Goal: Feedback & Contribution: Submit feedback/report problem

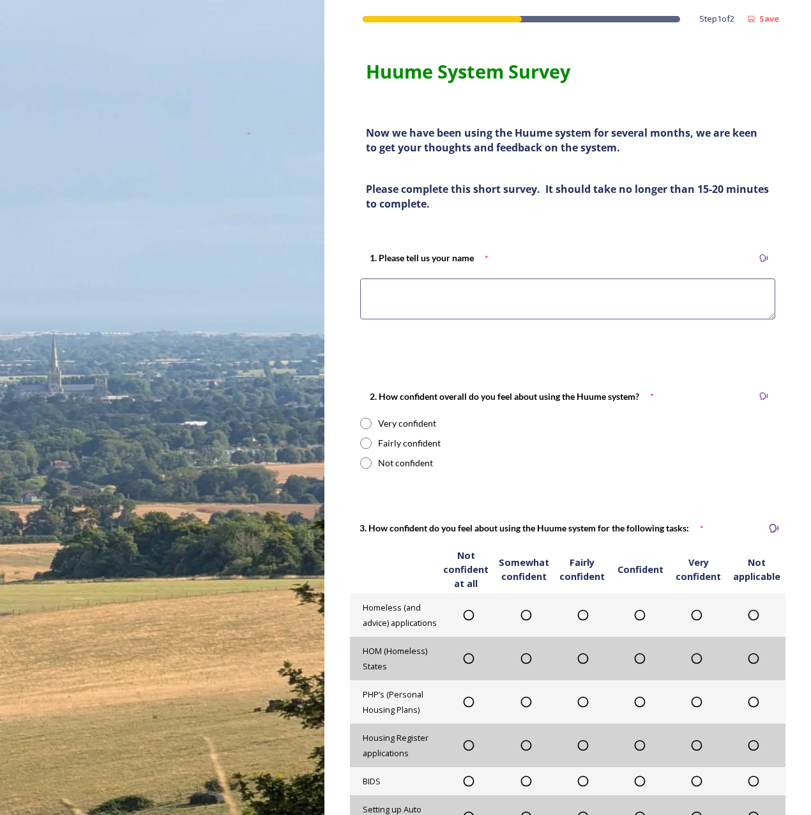
click at [460, 290] on textarea at bounding box center [567, 298] width 415 height 41
click at [590, 308] on textarea at bounding box center [567, 298] width 415 height 41
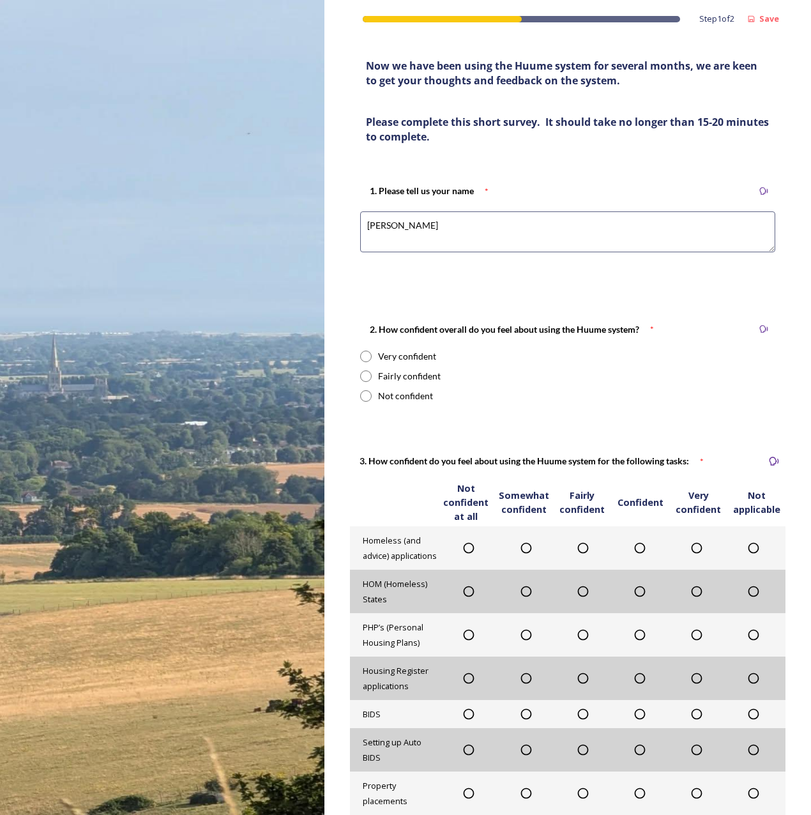
scroll to position [128, 0]
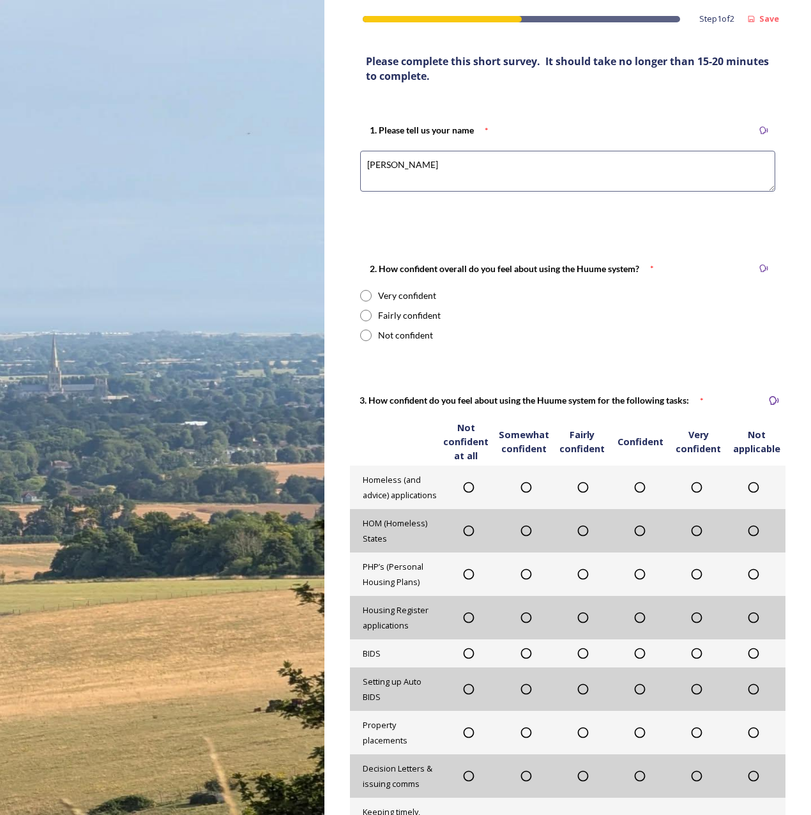
type textarea "[PERSON_NAME]"
click at [407, 299] on div "Very confident" at bounding box center [407, 295] width 58 height 13
radio input "true"
click at [634, 489] on icon at bounding box center [639, 487] width 13 height 13
click at [634, 534] on icon at bounding box center [639, 530] width 13 height 13
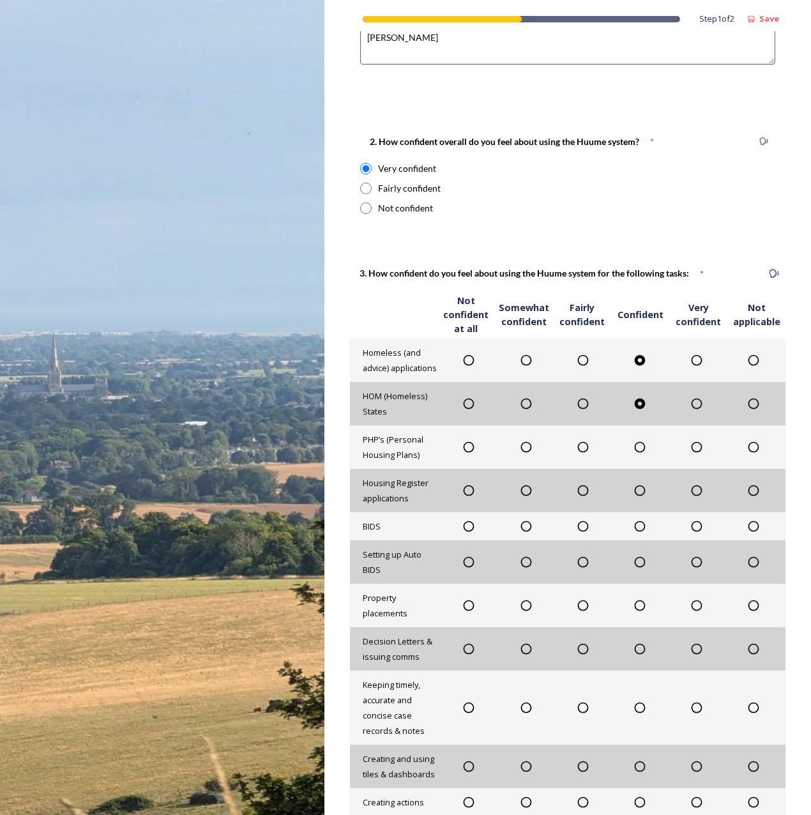
scroll to position [255, 0]
click at [580, 447] on icon at bounding box center [582, 446] width 13 height 13
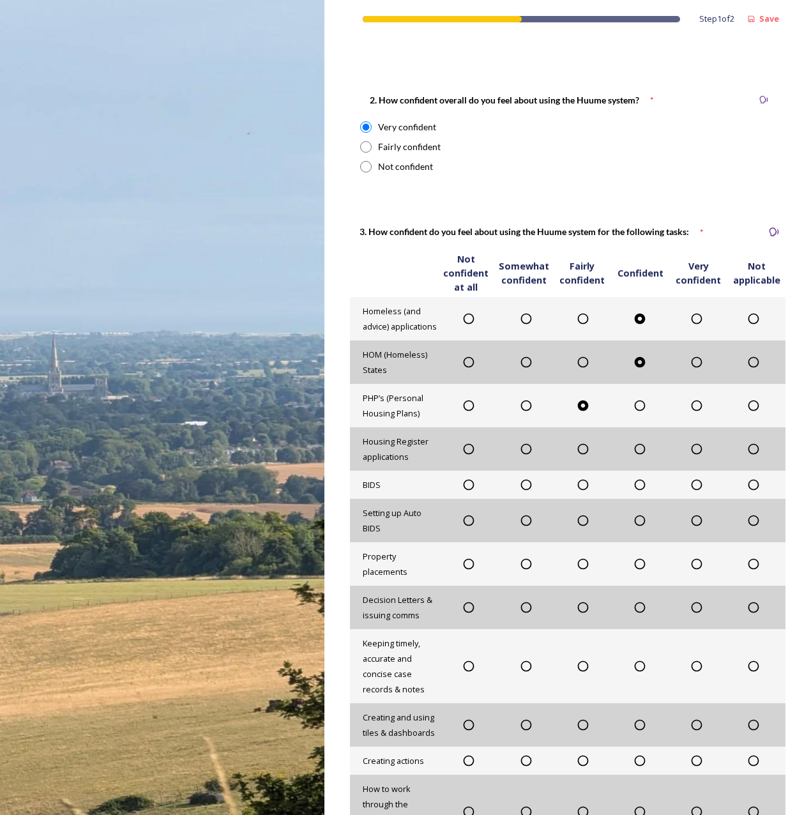
scroll to position [319, 0]
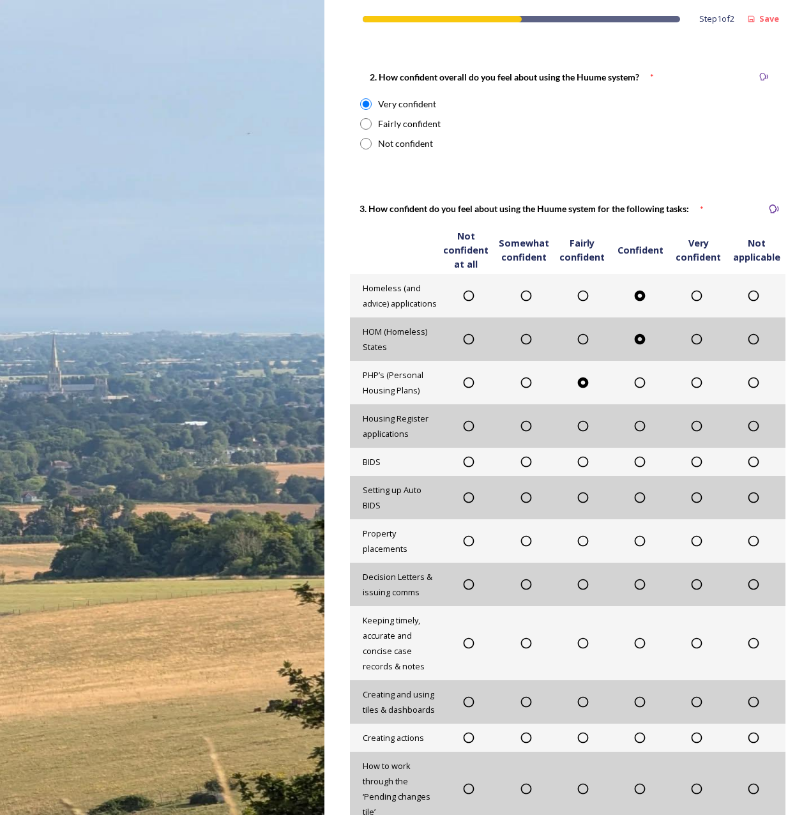
click at [690, 426] on icon at bounding box center [696, 425] width 13 height 13
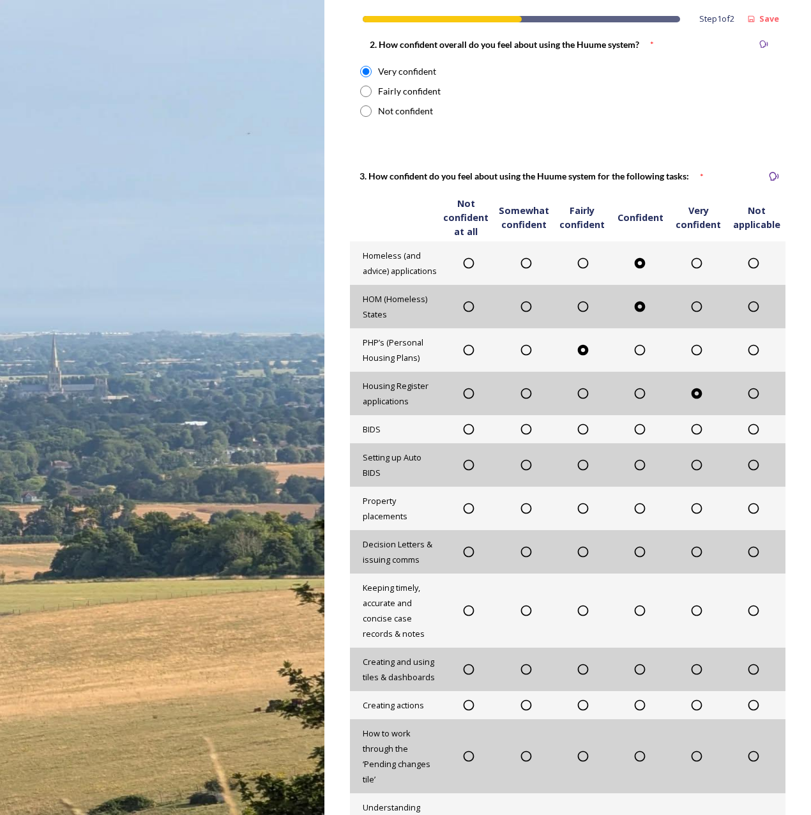
scroll to position [383, 0]
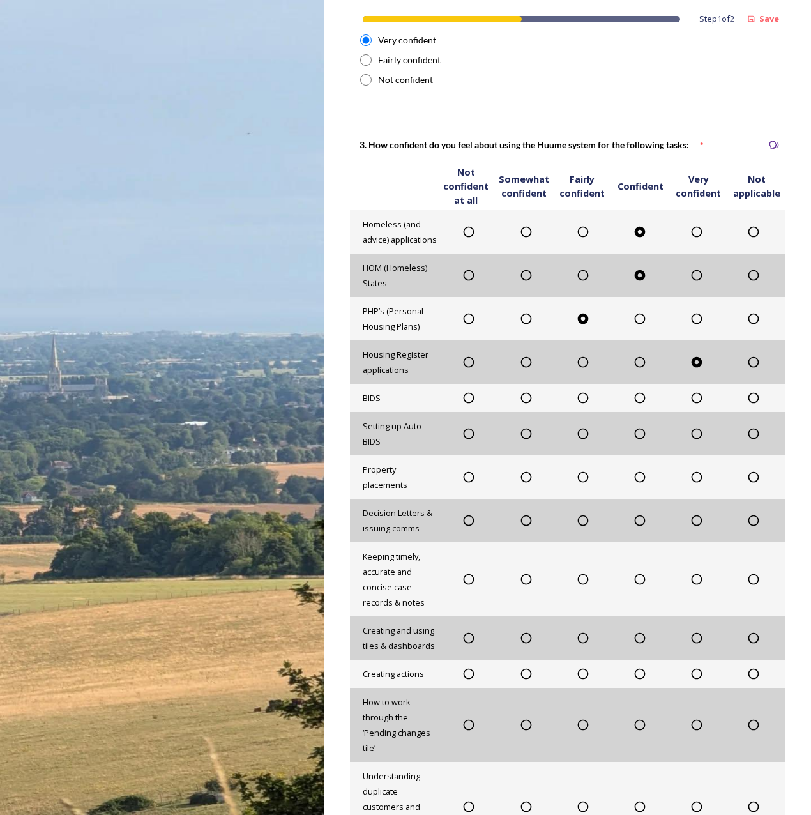
click at [634, 402] on icon at bounding box center [639, 397] width 13 height 13
click at [577, 432] on icon at bounding box center [582, 433] width 11 height 11
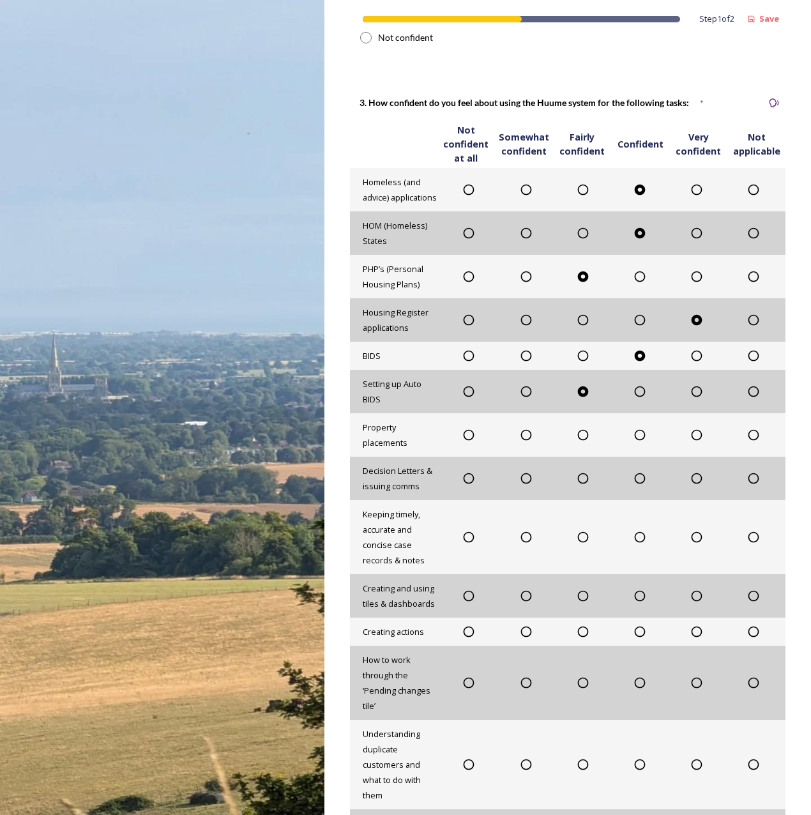
scroll to position [447, 0]
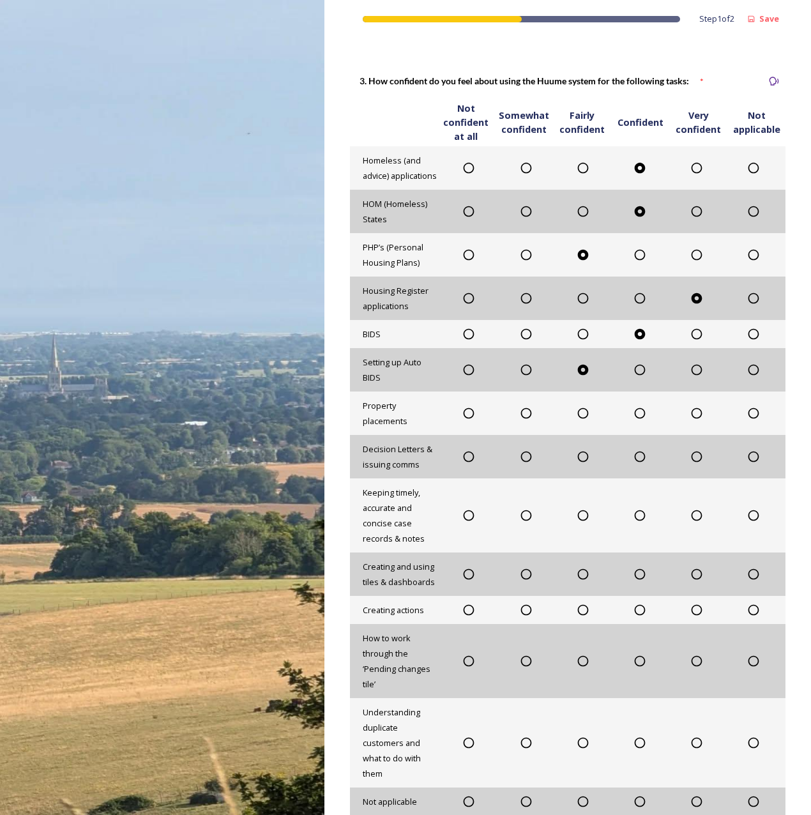
click at [576, 414] on icon at bounding box center [582, 413] width 13 height 13
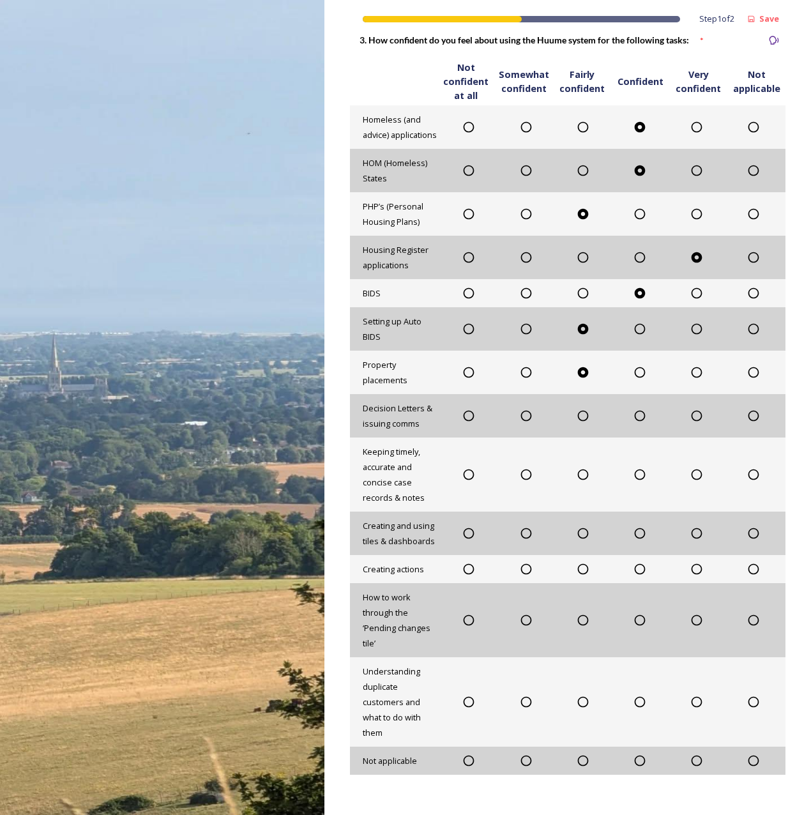
scroll to position [511, 0]
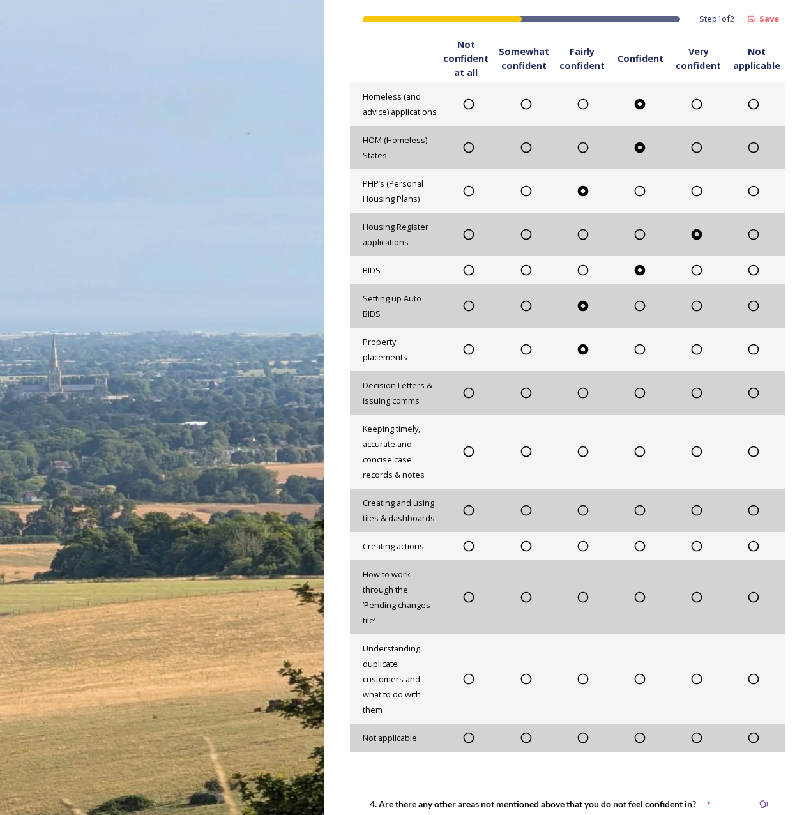
click at [633, 395] on icon at bounding box center [639, 392] width 13 height 13
click at [745, 444] on div "Keeping timely, accurate and concise case records & notes" at bounding box center [567, 451] width 435 height 74
click at [747, 453] on icon at bounding box center [753, 451] width 13 height 13
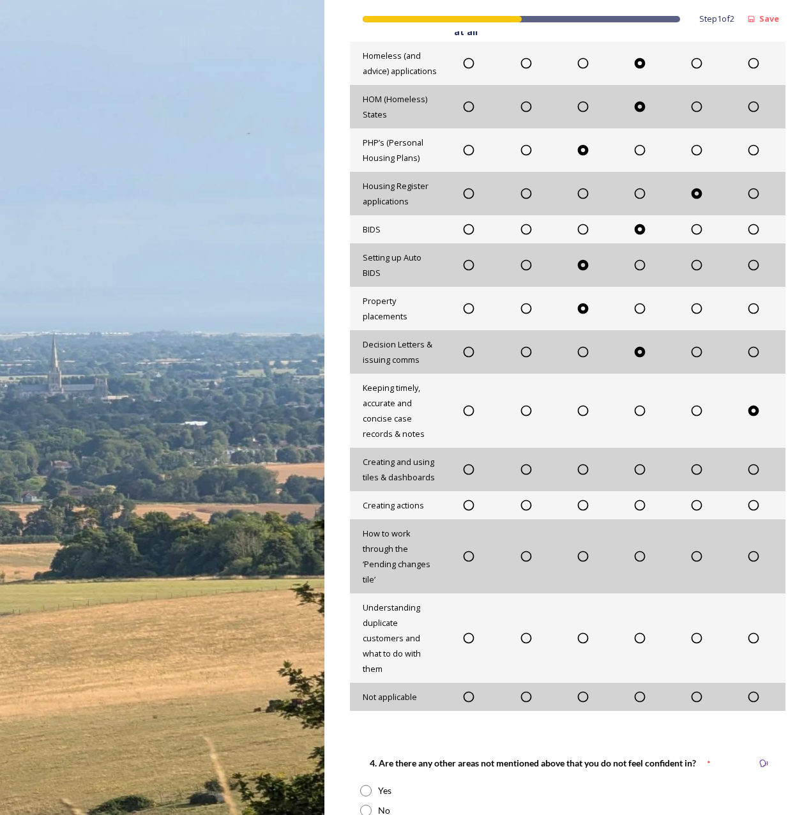
scroll to position [574, 0]
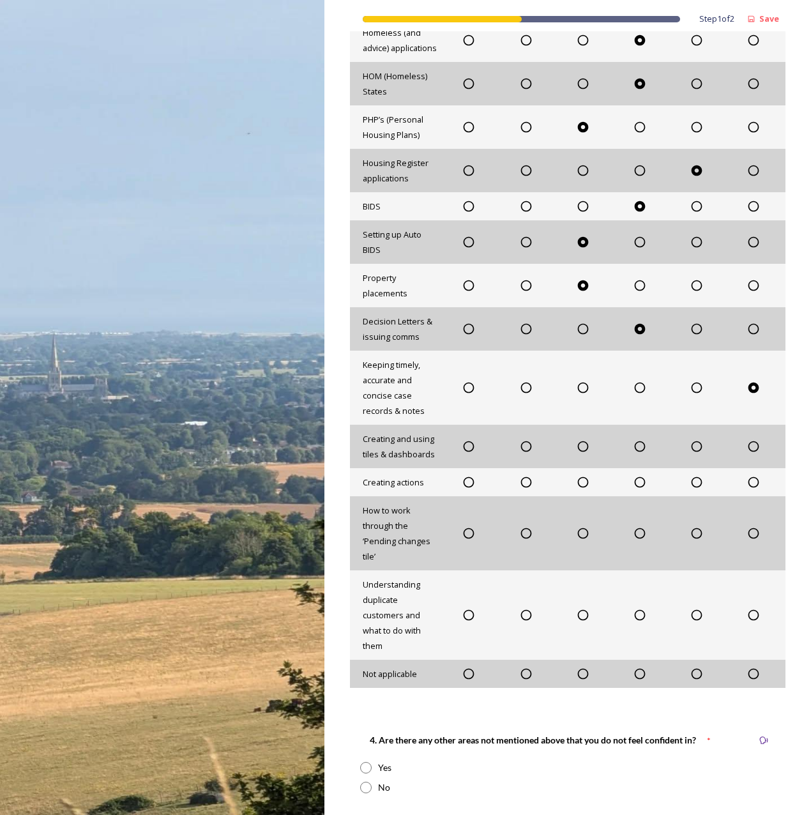
click at [692, 448] on icon at bounding box center [696, 446] width 13 height 13
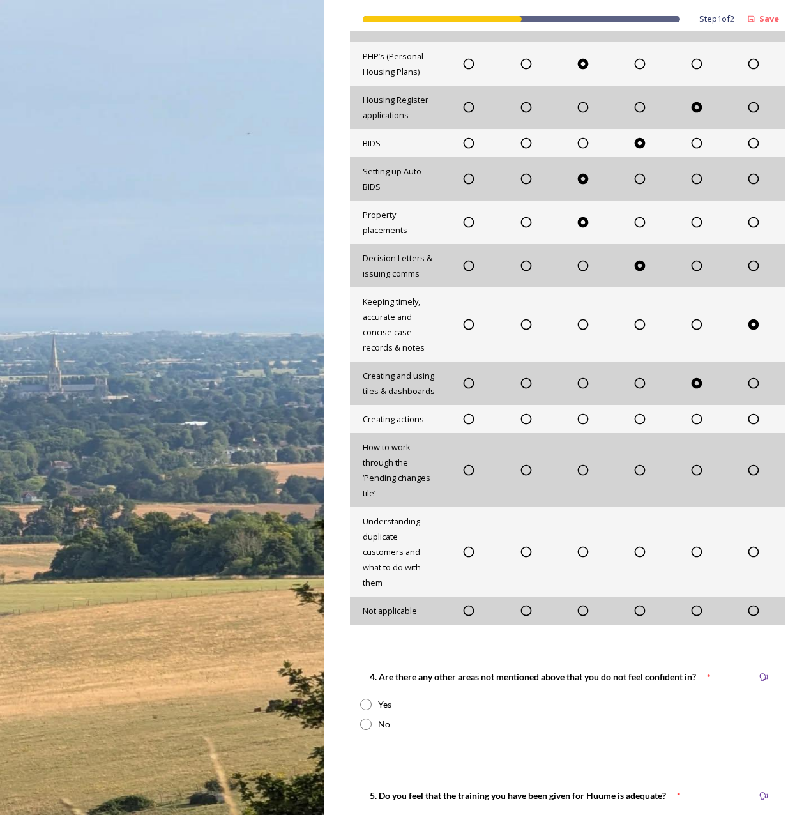
scroll to position [638, 0]
click at [638, 417] on icon at bounding box center [640, 418] width 11 height 11
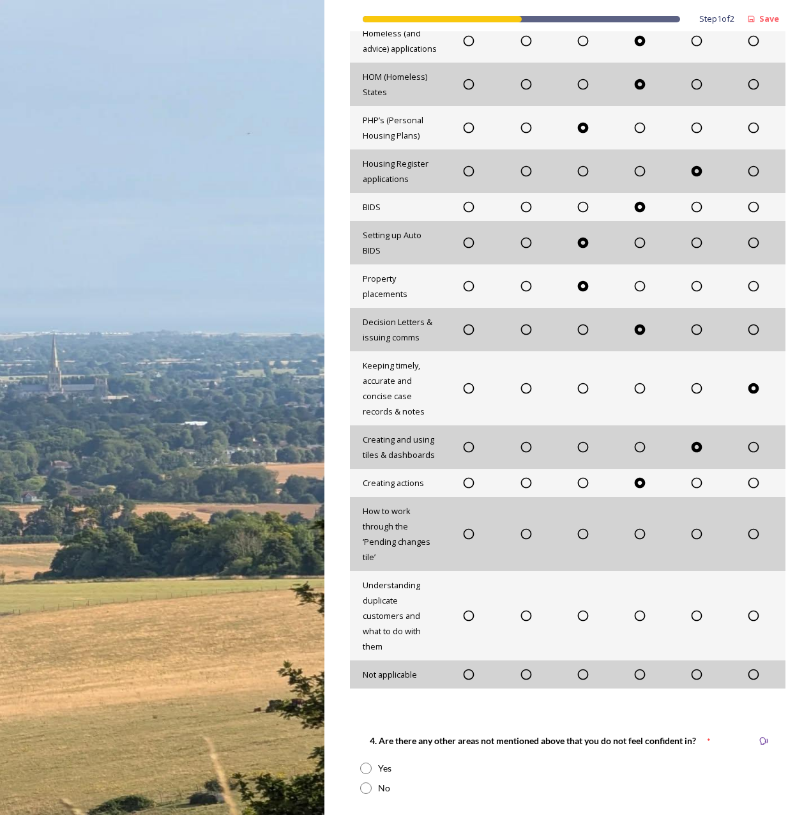
scroll to position [574, 0]
click at [635, 533] on icon at bounding box center [639, 533] width 13 height 13
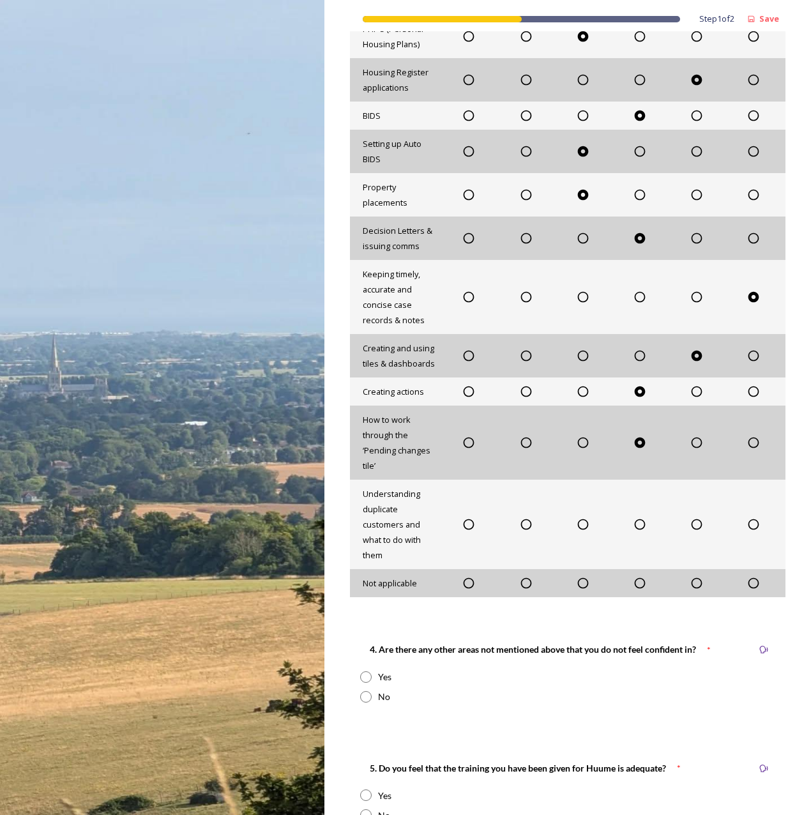
scroll to position [702, 0]
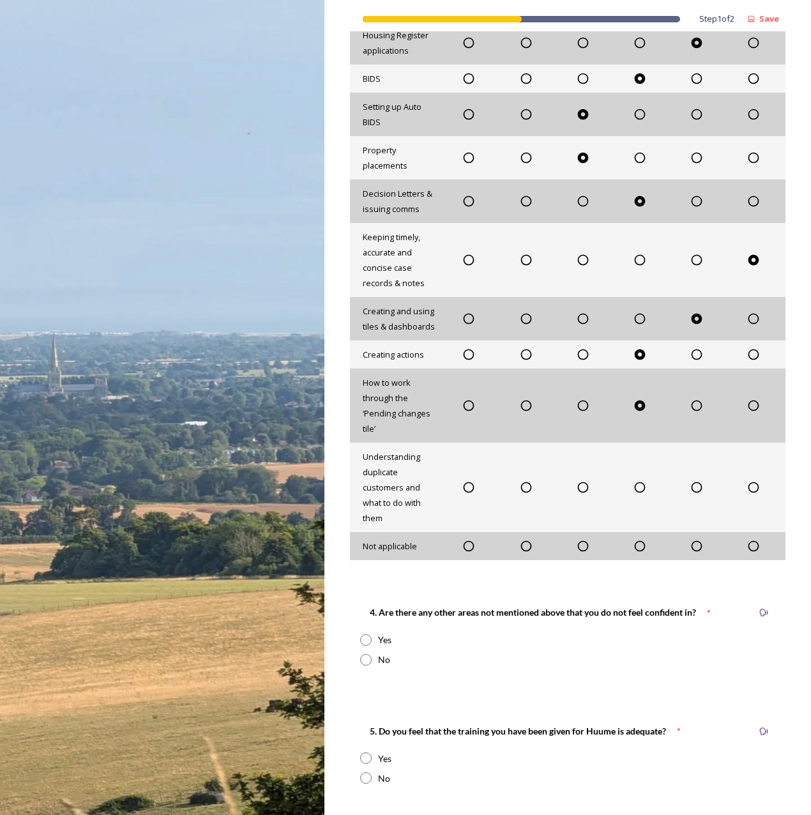
click at [634, 490] on icon at bounding box center [639, 487] width 13 height 13
click at [748, 544] on icon at bounding box center [753, 545] width 13 height 13
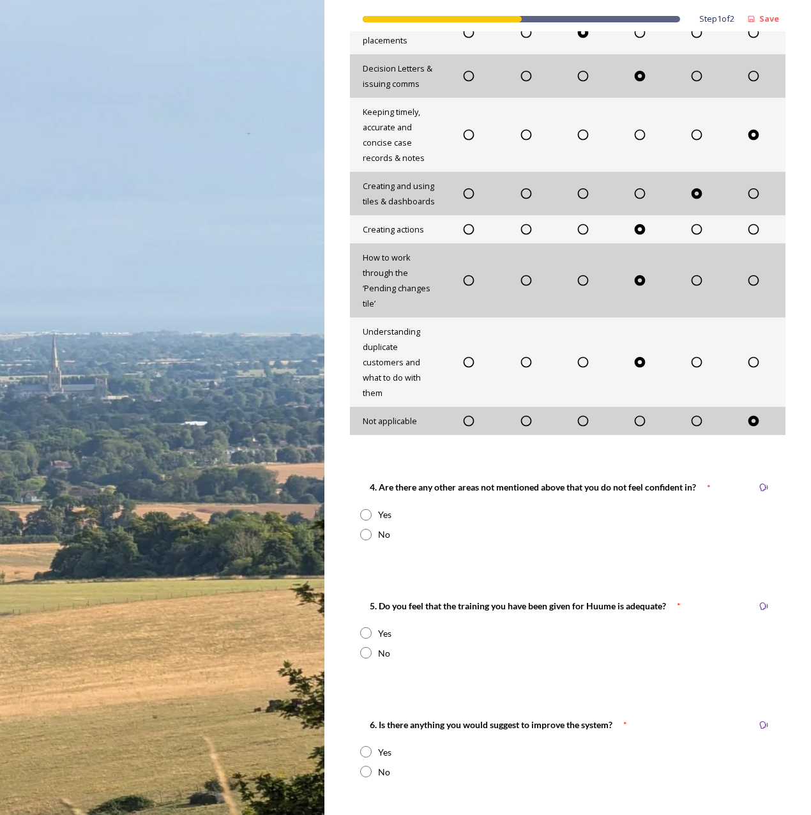
scroll to position [830, 0]
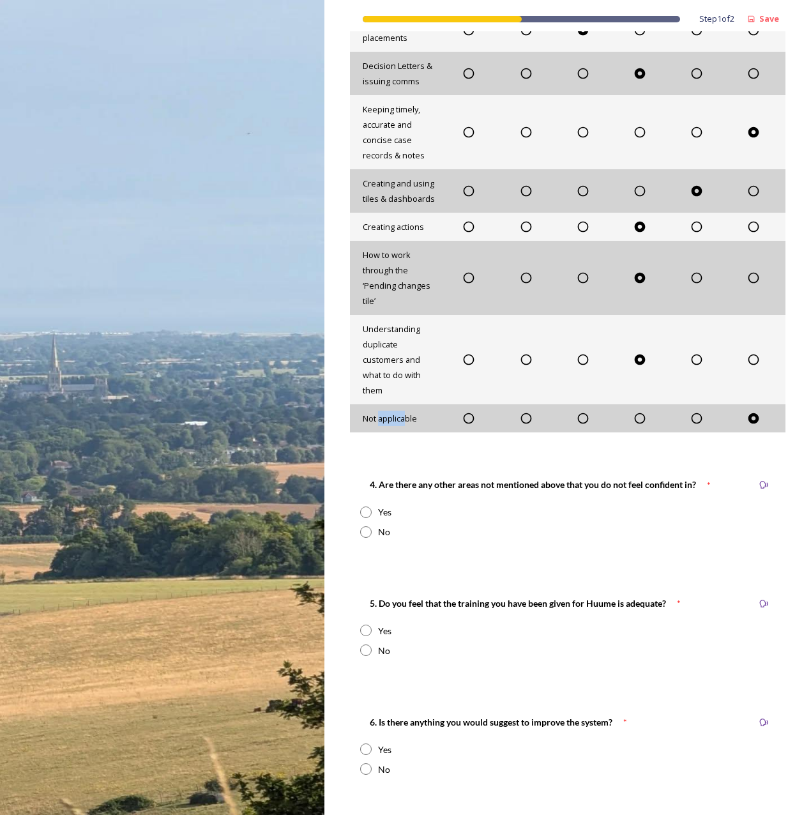
drag, startPoint x: 380, startPoint y: 421, endPoint x: 405, endPoint y: 421, distance: 24.9
click at [405, 421] on span "Not applicable" at bounding box center [390, 417] width 54 height 11
drag, startPoint x: 405, startPoint y: 421, endPoint x: 390, endPoint y: 424, distance: 14.9
click at [390, 424] on span "Not applicable" at bounding box center [390, 417] width 54 height 11
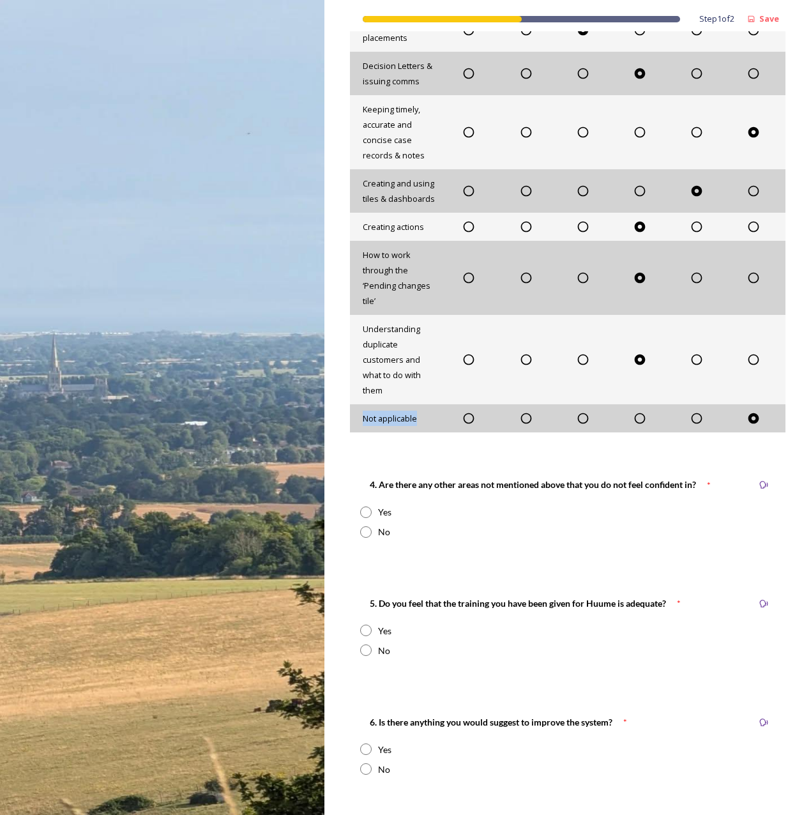
click at [390, 424] on span "Not applicable" at bounding box center [390, 417] width 54 height 11
click at [394, 424] on span "Not applicable" at bounding box center [390, 417] width 54 height 11
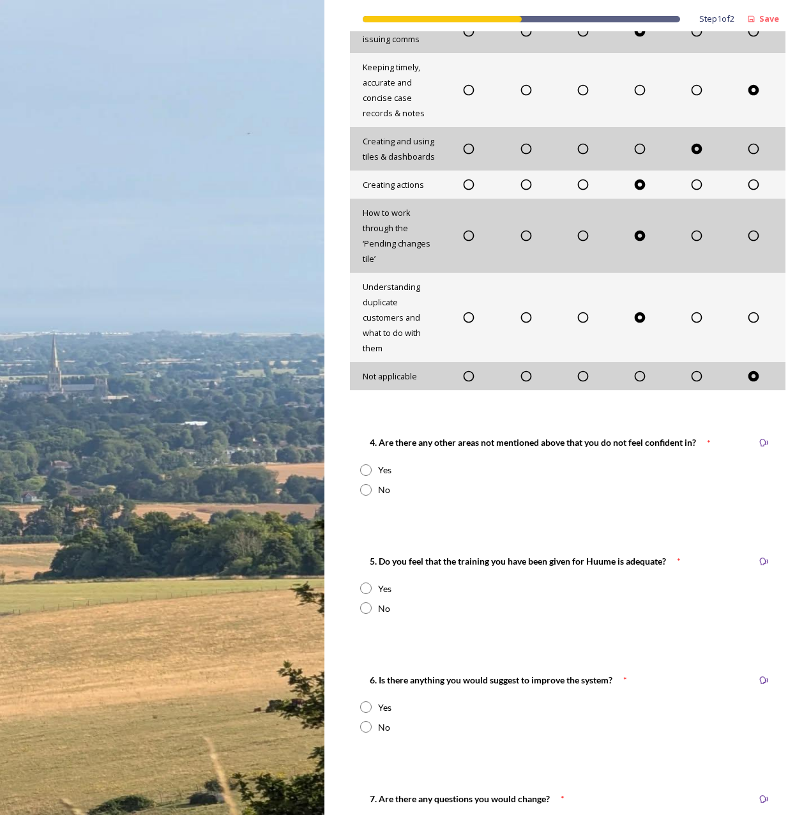
scroll to position [894, 0]
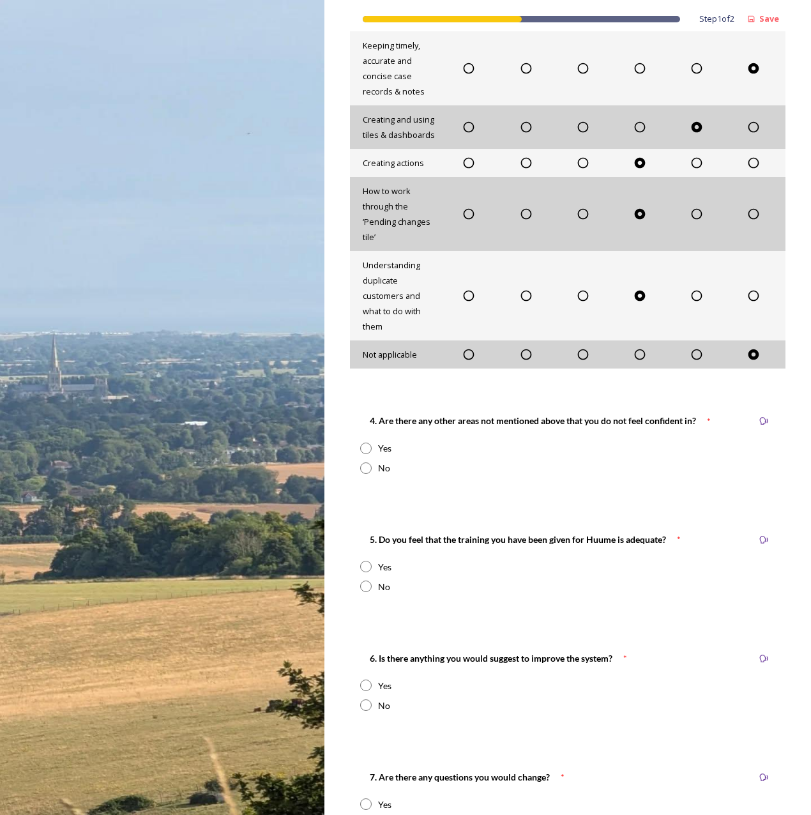
click at [387, 469] on div "No" at bounding box center [384, 467] width 12 height 13
radio input "true"
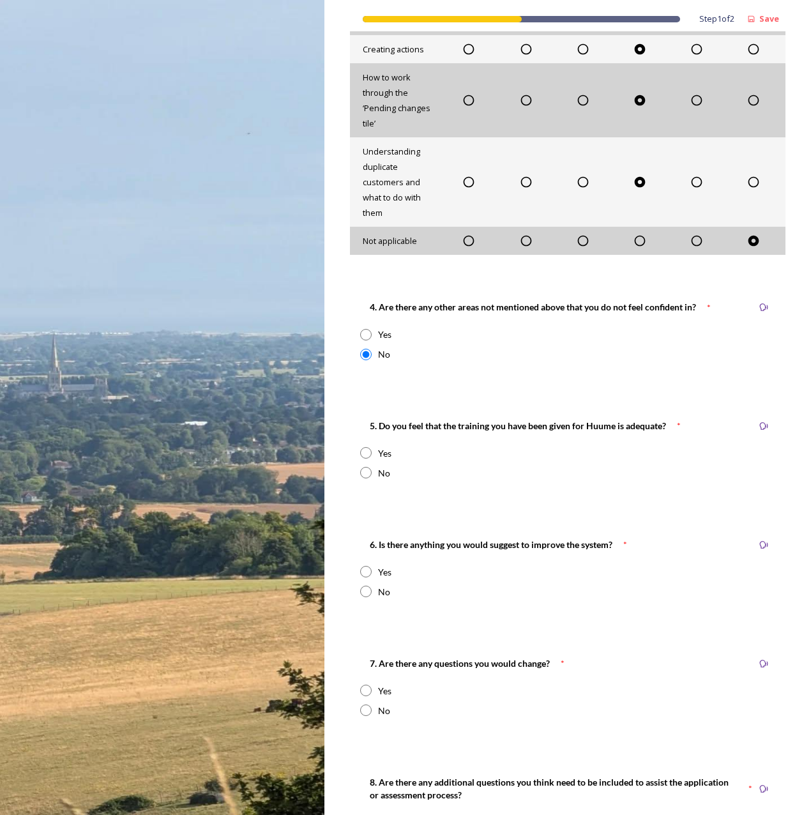
scroll to position [1021, 0]
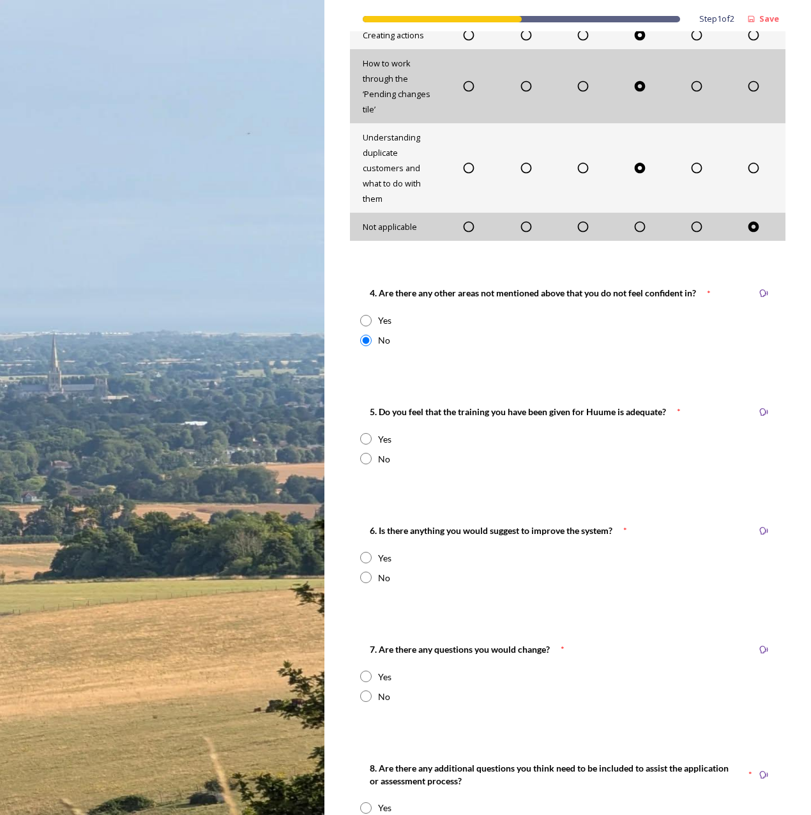
click at [377, 443] on div "Yes" at bounding box center [567, 438] width 415 height 13
radio input "true"
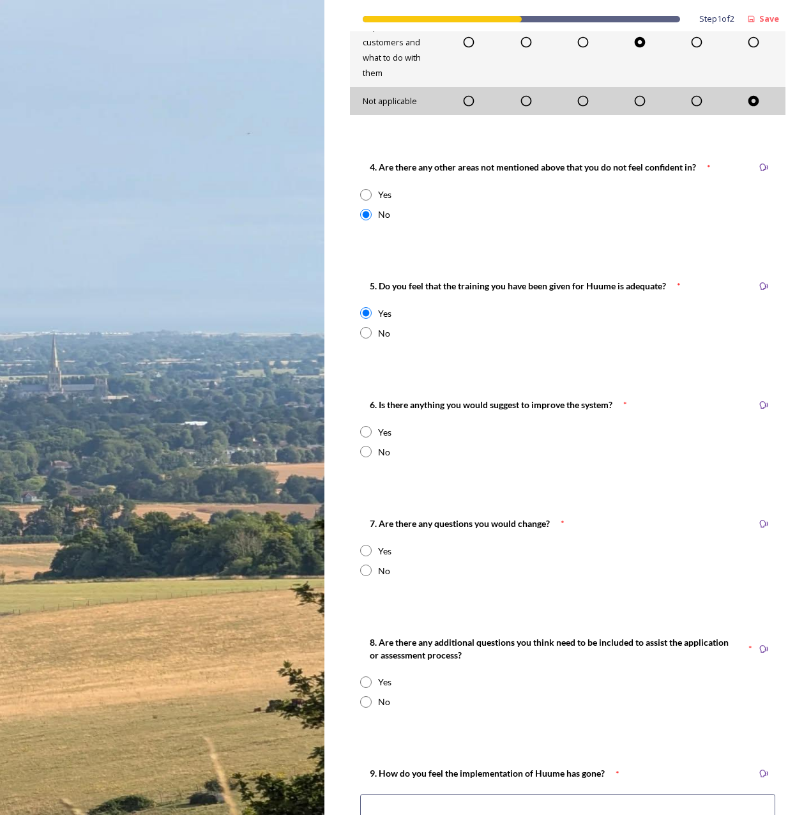
scroll to position [1149, 0]
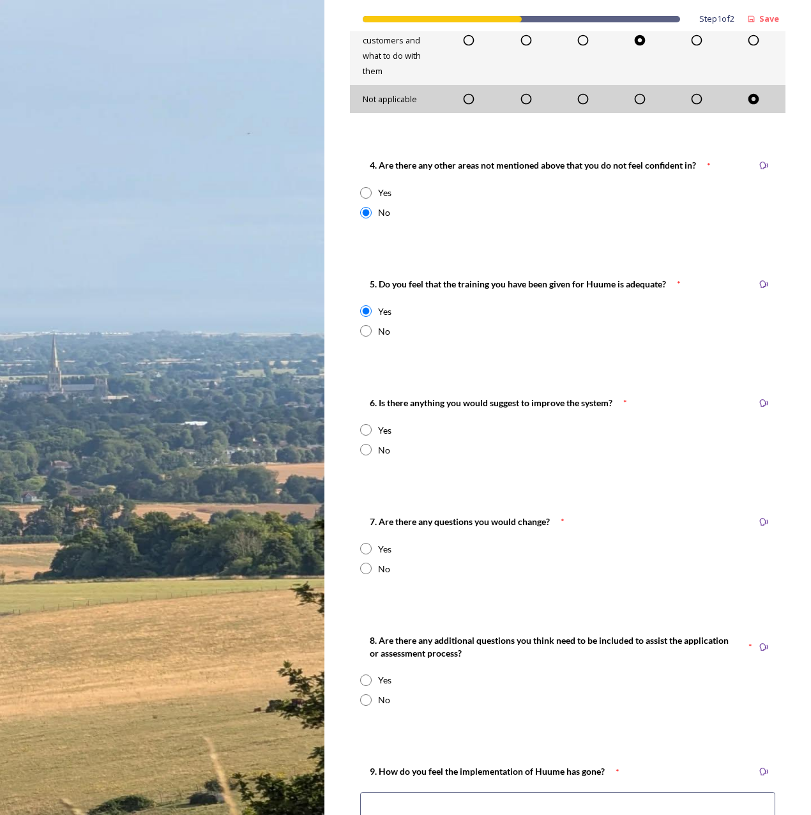
click at [383, 428] on div "Yes" at bounding box center [384, 429] width 13 height 13
radio input "true"
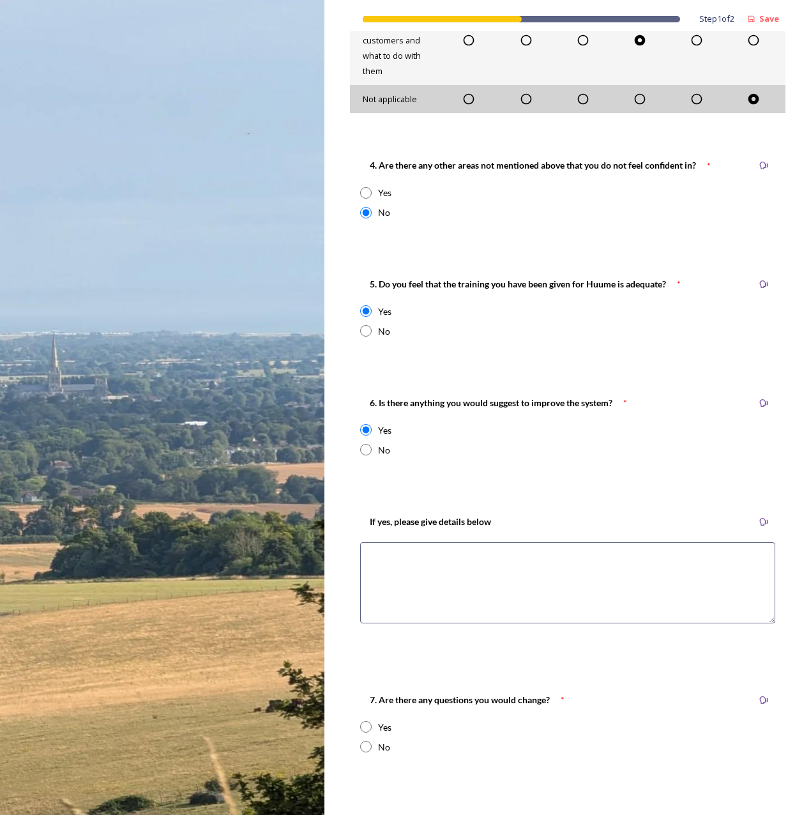
click at [428, 545] on textarea at bounding box center [567, 582] width 415 height 81
click at [400, 572] on textarea "Give us a way to actually merge duplicates. rather than having to archive one a…" at bounding box center [567, 582] width 415 height 81
click at [444, 552] on textarea "Give us a way to actually merge duplicates. rather than having to archive one a…" at bounding box center [567, 582] width 415 height 81
click at [441, 574] on textarea "Give us a way to actually merge duplicates. rather than having to archive one a…" at bounding box center [567, 582] width 415 height 81
click at [537, 558] on textarea "Give us a way to actually merge duplicates. rather than having to archive one a…" at bounding box center [567, 582] width 415 height 81
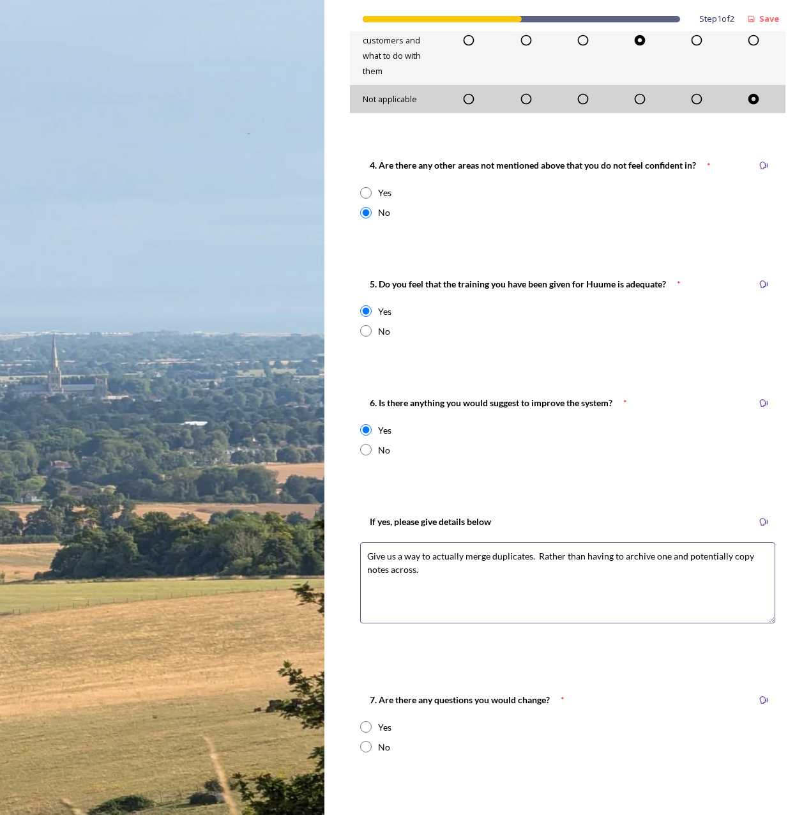
click at [559, 563] on textarea "Give us a way to actually merge duplicates. Rather than having to archive one a…" at bounding box center [567, 582] width 415 height 81
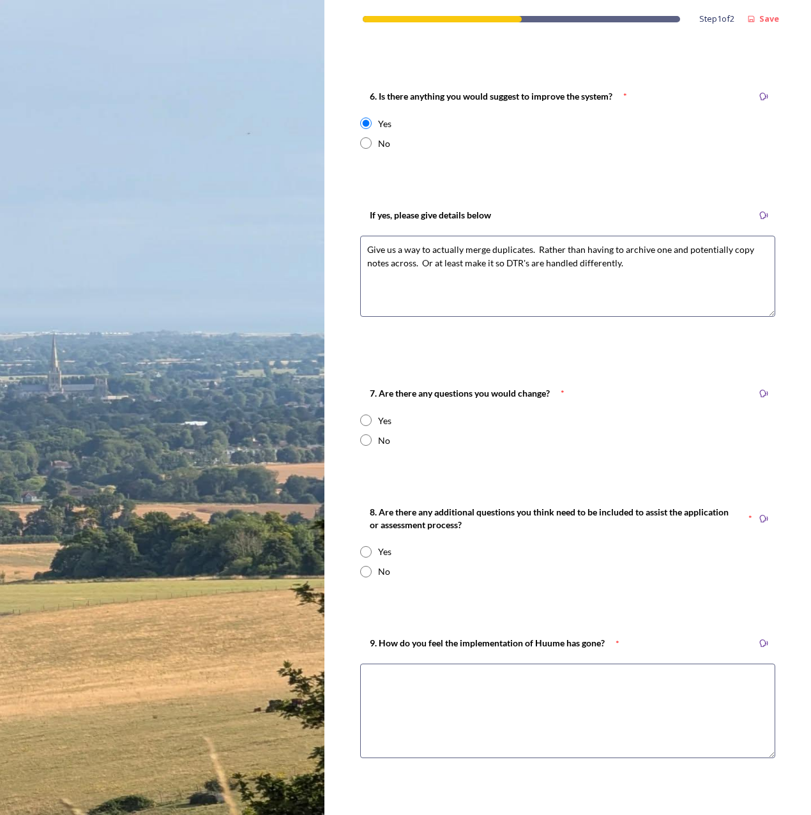
scroll to position [1468, 0]
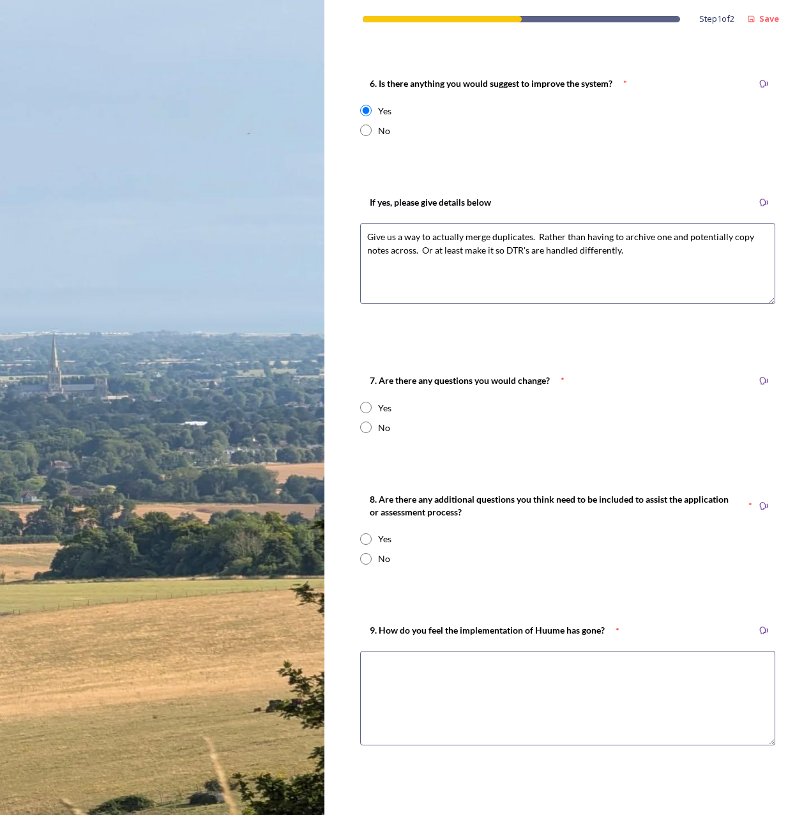
type textarea "Give us a way to actually merge duplicates. Rather than having to archive one a…"
drag, startPoint x: 397, startPoint y: 380, endPoint x: 484, endPoint y: 382, distance: 86.8
click at [483, 382] on strong "7. Are there any questions you would change?" at bounding box center [460, 380] width 180 height 11
drag, startPoint x: 484, startPoint y: 382, endPoint x: 506, endPoint y: 382, distance: 22.4
click at [506, 382] on strong "7. Are there any questions you would change?" at bounding box center [460, 380] width 180 height 11
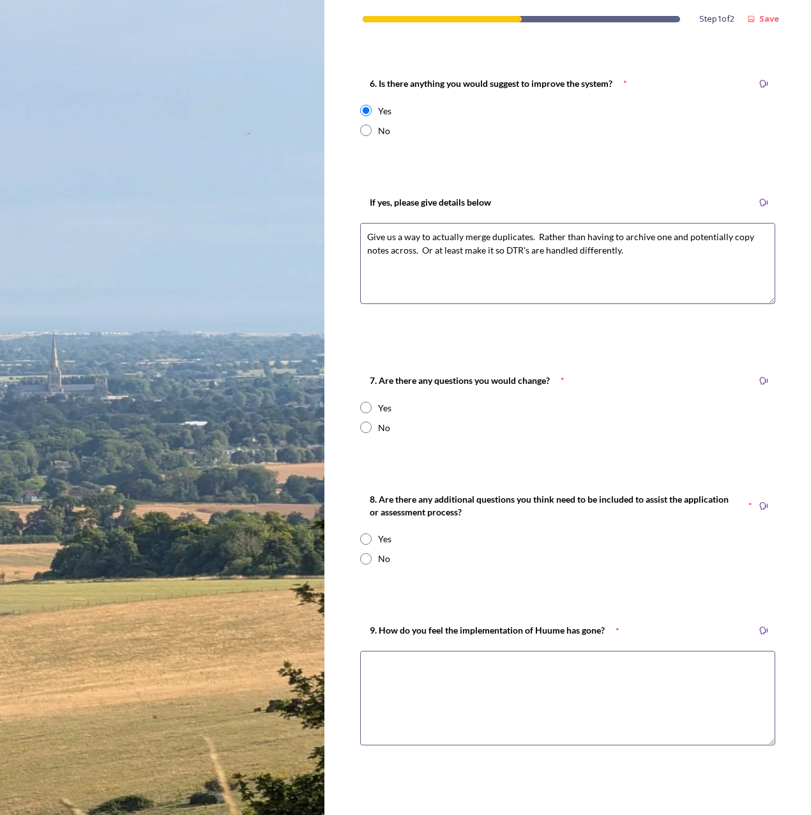
click at [396, 403] on div "Yes" at bounding box center [567, 407] width 415 height 13
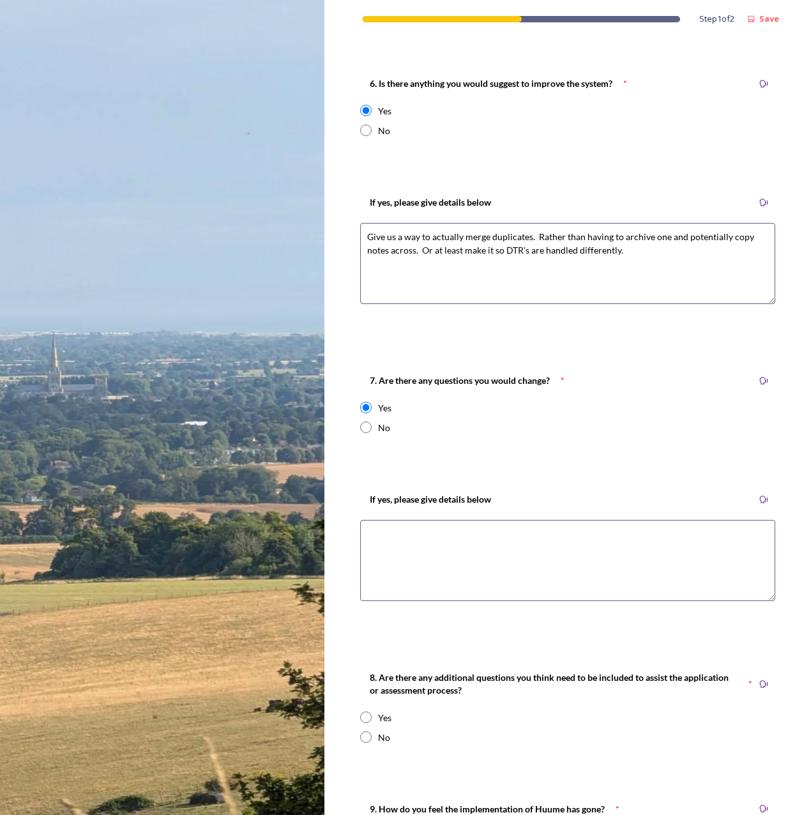
click at [388, 409] on div "Yes" at bounding box center [384, 407] width 13 height 13
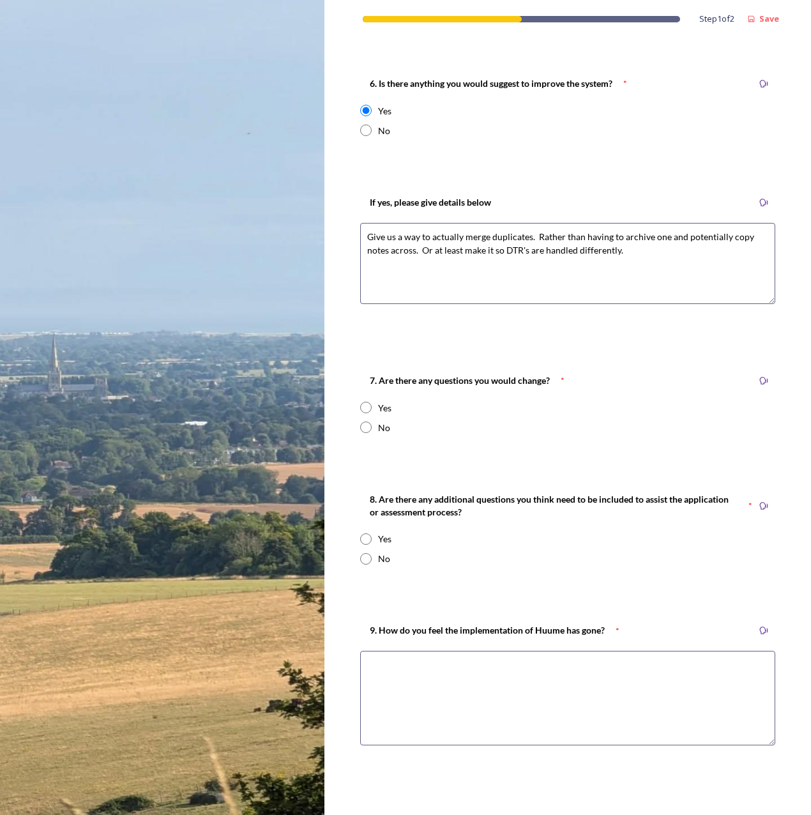
click at [390, 409] on div "Yes" at bounding box center [384, 407] width 13 height 13
radio input "true"
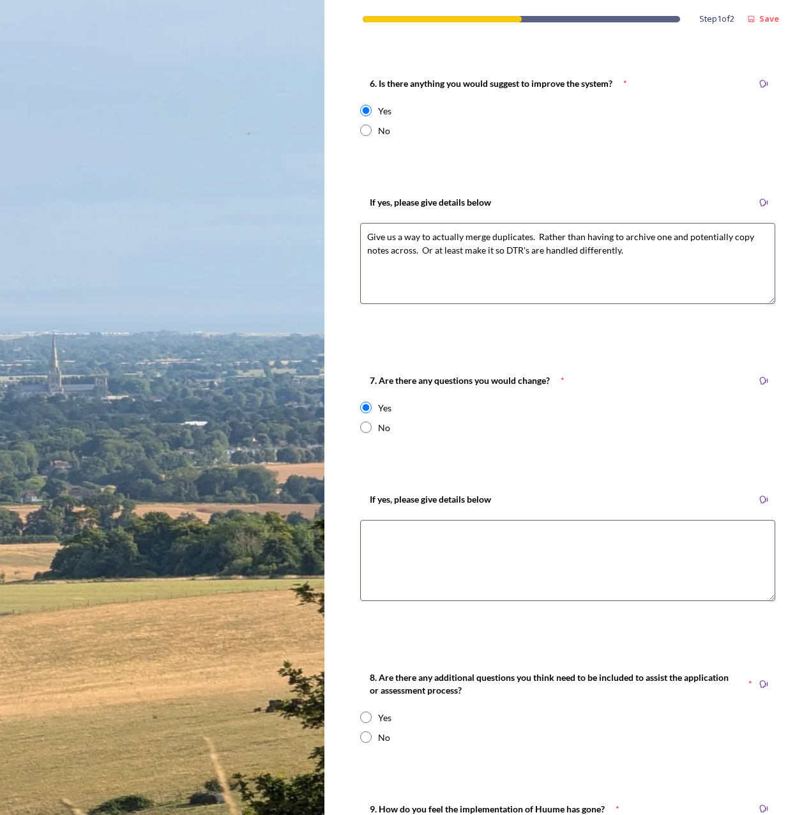
click at [456, 538] on textarea at bounding box center [567, 560] width 415 height 81
click at [706, 552] on textarea "The "are you homeless or threatened with homeless" question within the" at bounding box center [567, 560] width 415 height 81
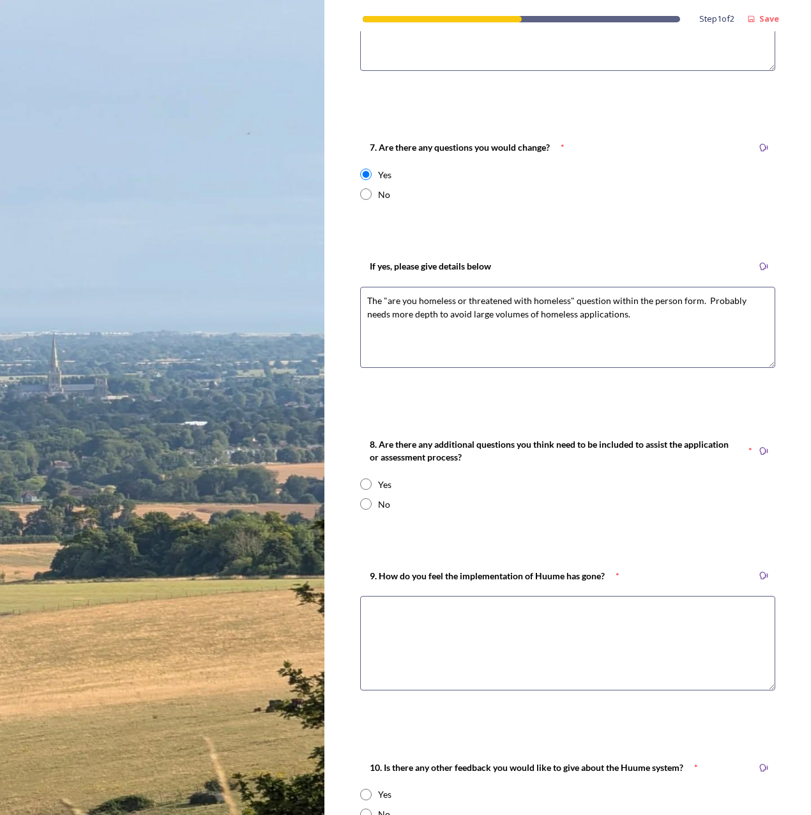
scroll to position [1723, 0]
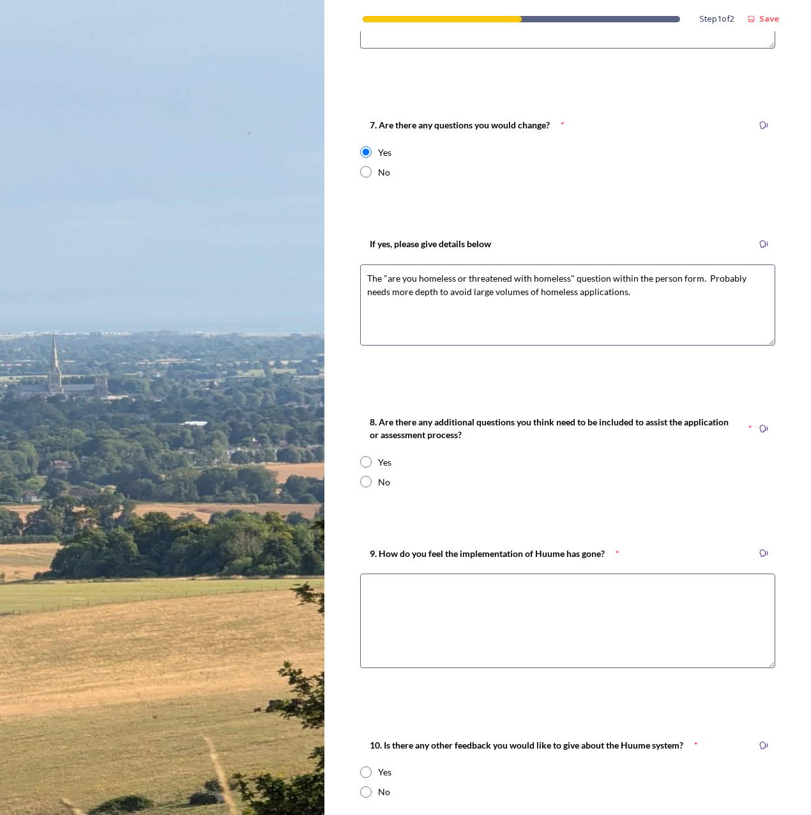
type textarea "The "are you homeless or threatened with homeless" question within the person f…"
click at [368, 479] on input "radio" at bounding box center [365, 481] width 11 height 11
radio input "true"
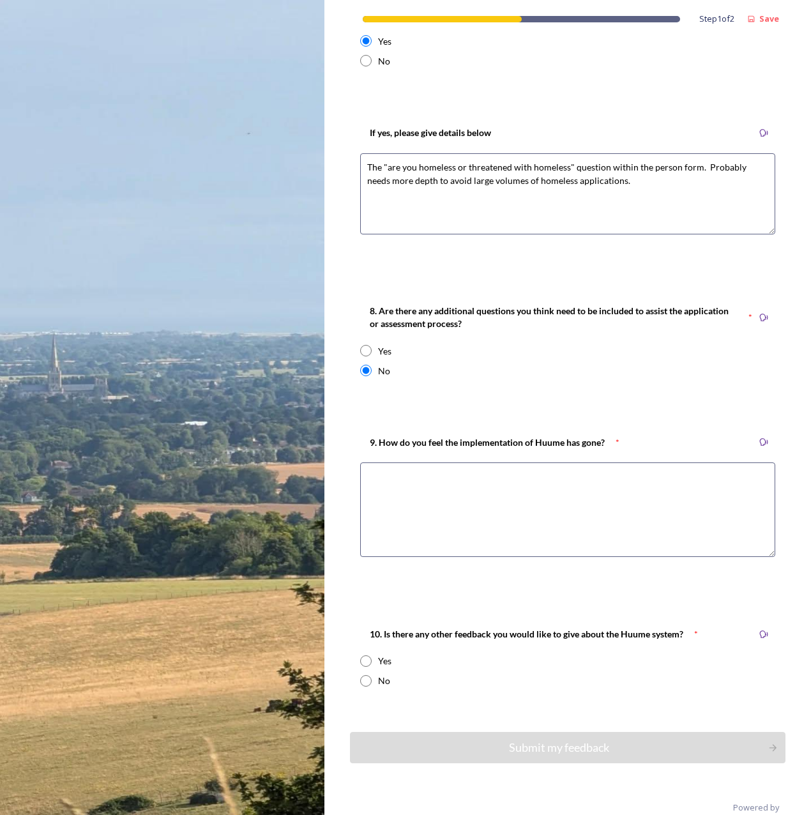
scroll to position [1851, 0]
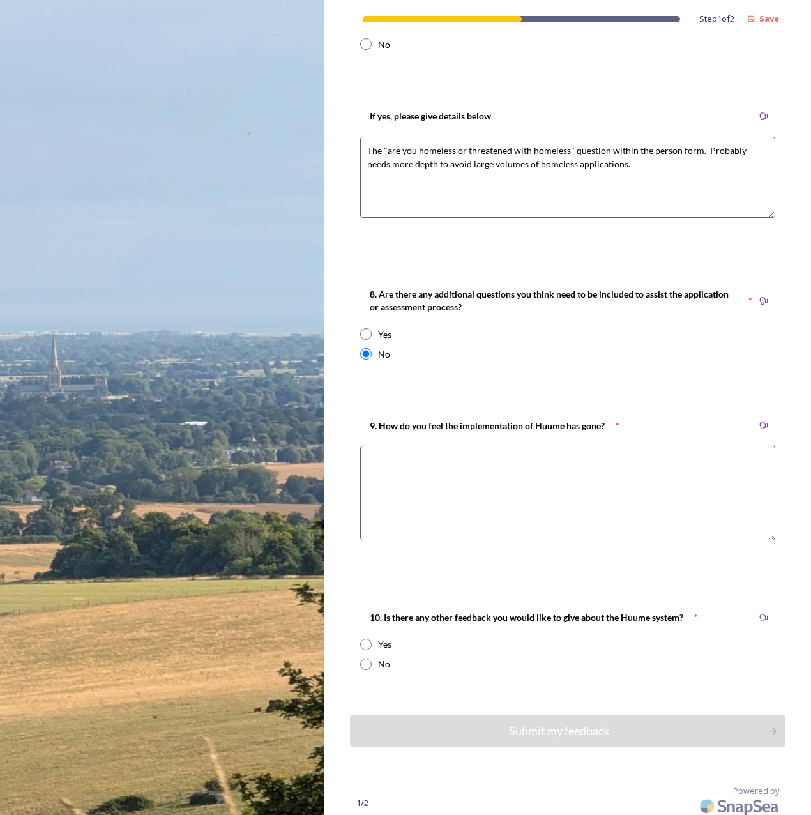
click at [500, 481] on textarea at bounding box center [567, 493] width 415 height 94
drag, startPoint x: 463, startPoint y: 477, endPoint x: 423, endPoint y: 476, distance: 39.6
click at [423, 476] on textarea "Could have been much smoother if Housing played a larger role with setup. Their…" at bounding box center [567, 493] width 415 height 94
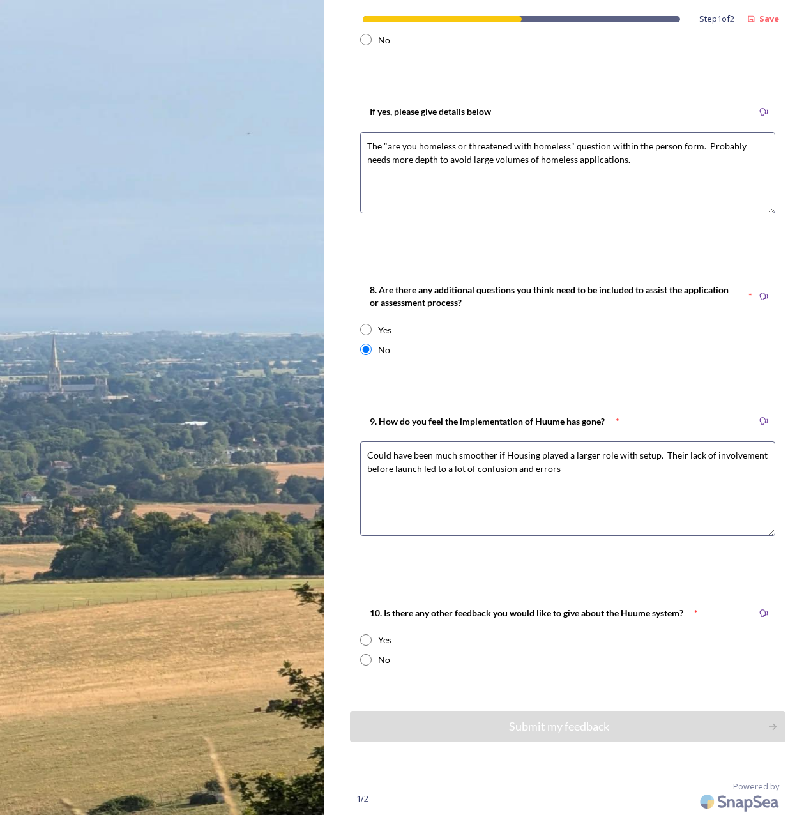
scroll to position [1857, 0]
type textarea "Could have been much smoother if Housing played a larger role with setup. Their…"
click at [370, 636] on input "radio" at bounding box center [365, 638] width 11 height 11
radio input "true"
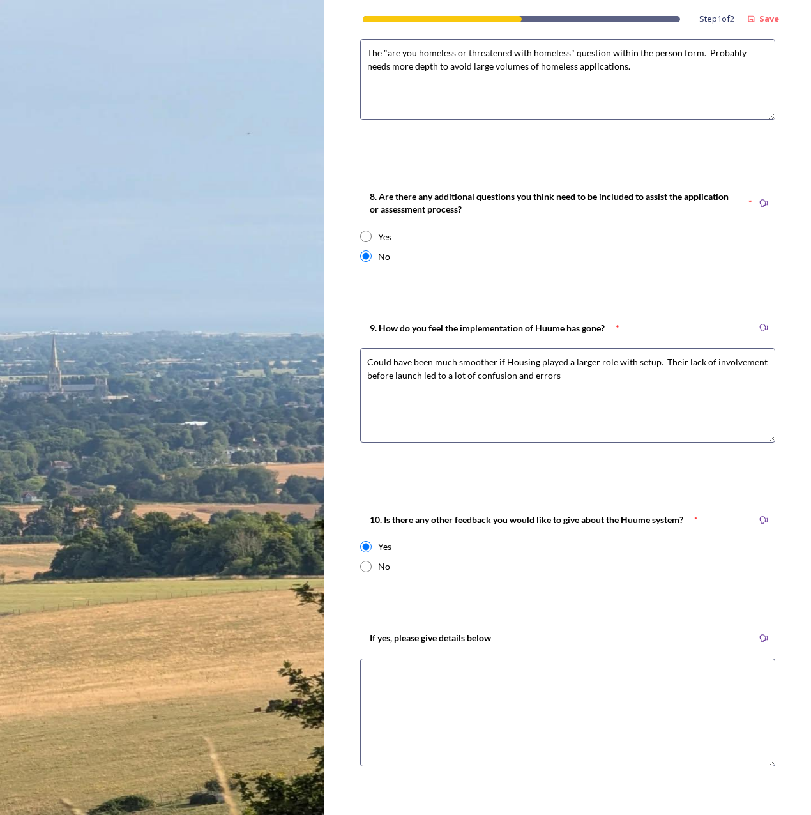
scroll to position [2062, 0]
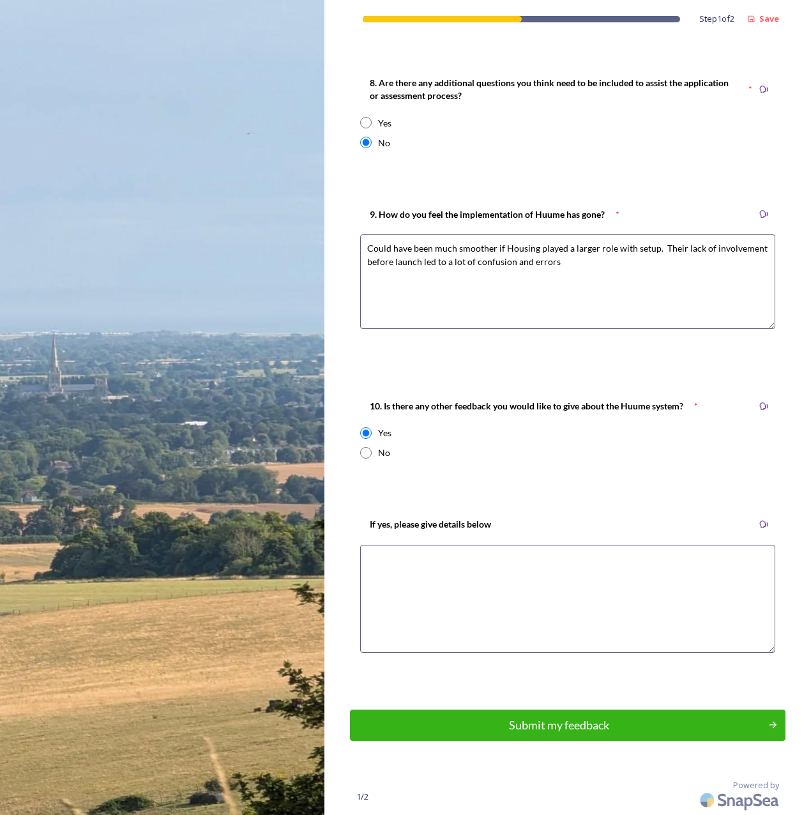
click at [511, 598] on textarea at bounding box center [567, 598] width 415 height 108
click at [533, 560] on textarea "The system is great, not without flaws like duplicate handling" at bounding box center [567, 598] width 415 height 108
click at [636, 558] on textarea "The system is great, not without flaws like with duplicate handling" at bounding box center [567, 598] width 415 height 108
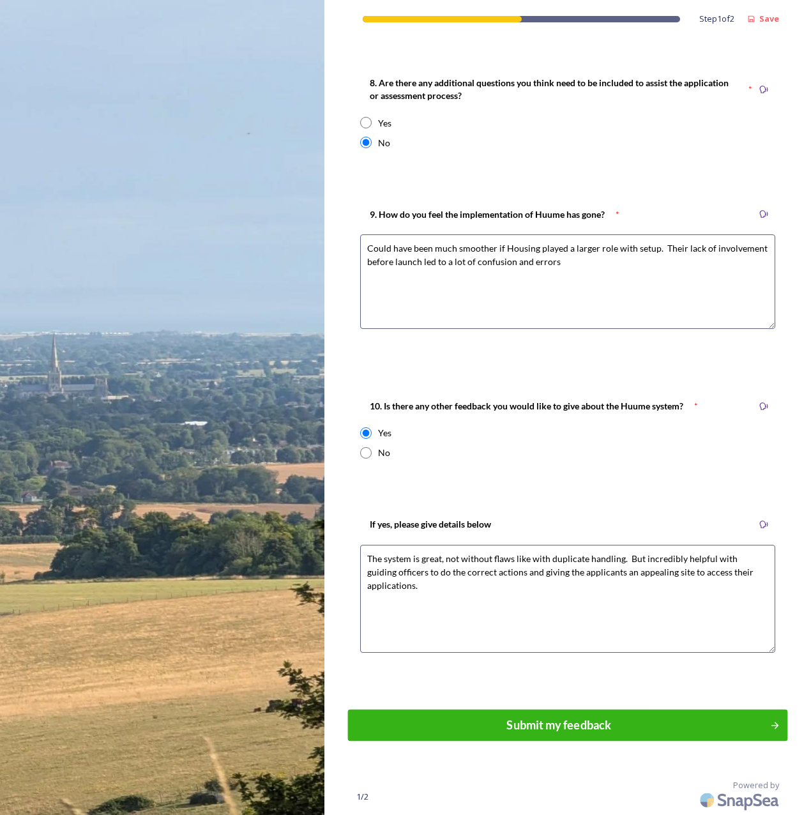
type textarea "The system is great, not without flaws like with duplicate handling. But incred…"
click at [607, 733] on div "Submit my feedback" at bounding box center [559, 724] width 408 height 17
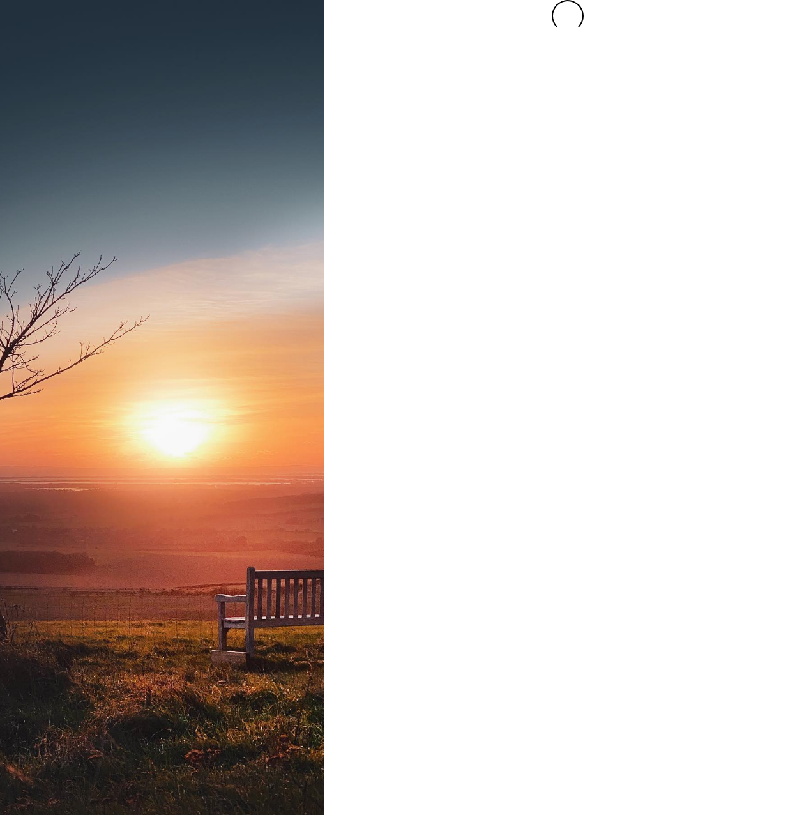
scroll to position [0, 0]
